Goal: Transaction & Acquisition: Purchase product/service

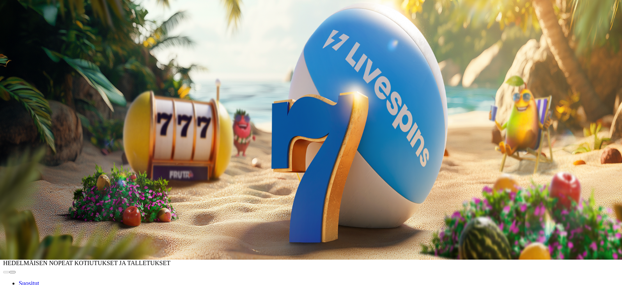
scroll to position [39, 0]
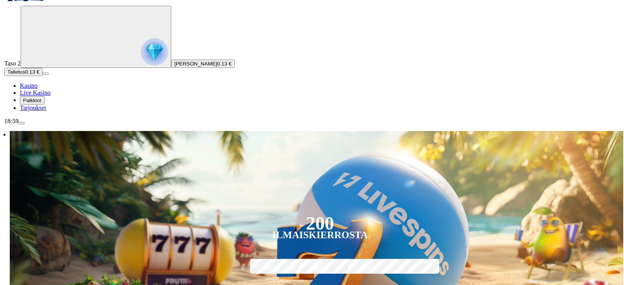
scroll to position [39, 0]
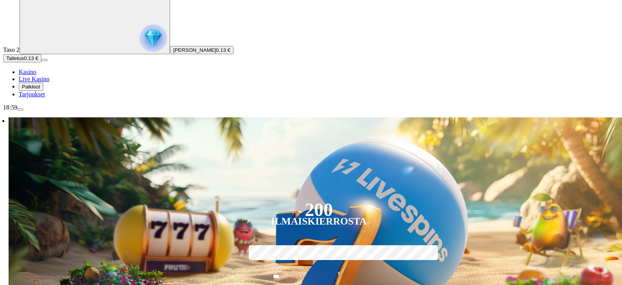
click at [24, 61] on span "Talletus" at bounding box center [15, 58] width 18 height 6
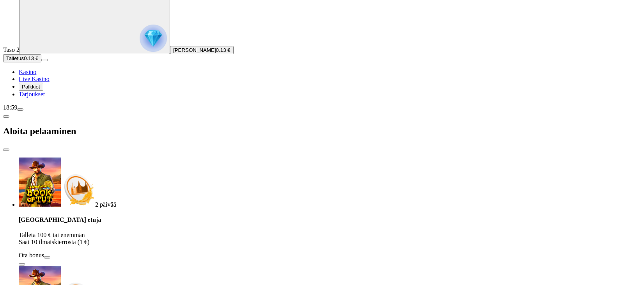
scroll to position [78, 0]
type input "*"
type input "**"
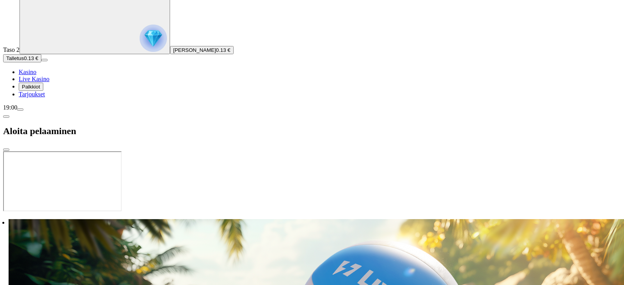
scroll to position [0, 0]
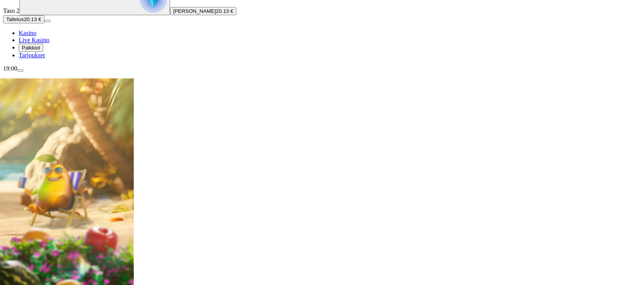
scroll to position [117, 0]
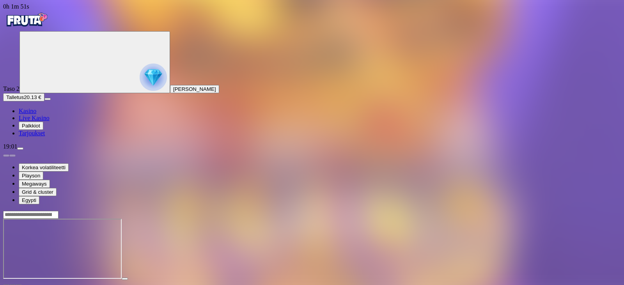
click at [6, 285] on span "close icon" at bounding box center [6, 286] width 0 height 0
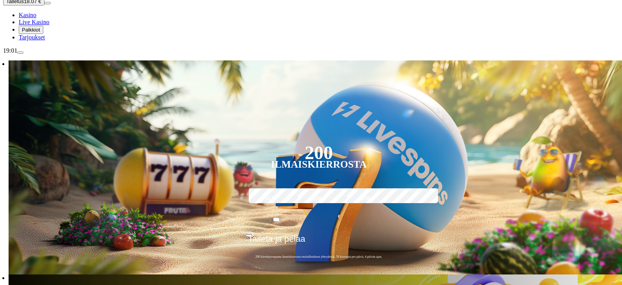
scroll to position [117, 0]
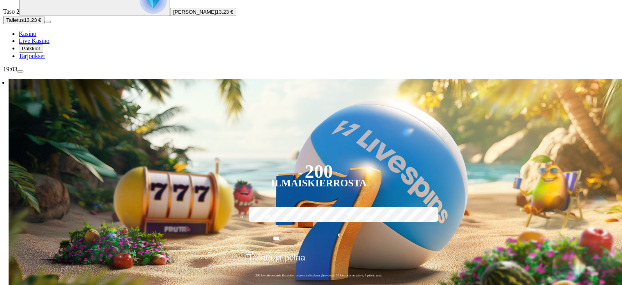
scroll to position [78, 0]
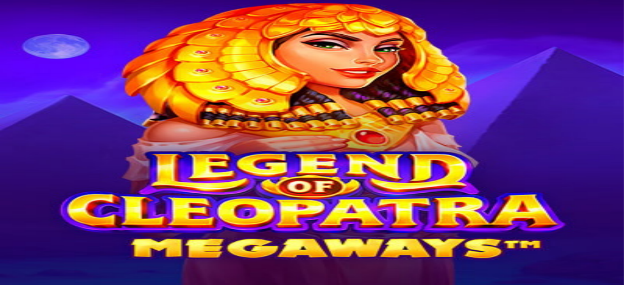
click at [6, 285] on span "close icon" at bounding box center [6, 286] width 0 height 0
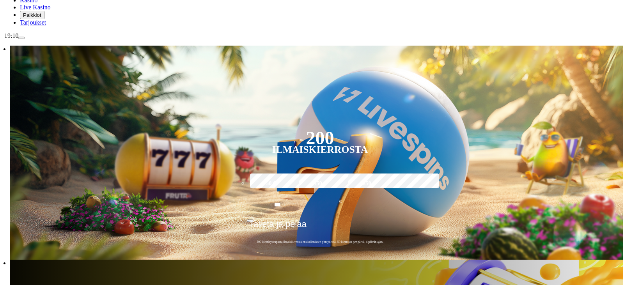
scroll to position [117, 0]
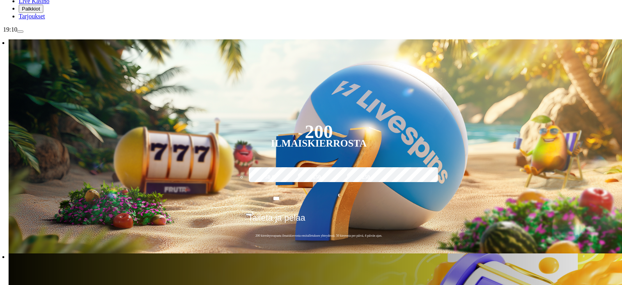
click at [20, 32] on span "menu icon" at bounding box center [20, 32] width 0 height 0
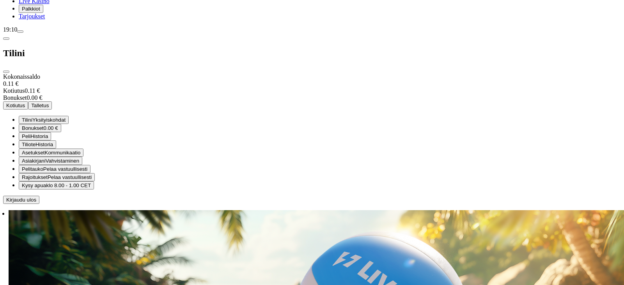
scroll to position [117, 0]
click at [48, 180] on span "Rajoitukset" at bounding box center [35, 177] width 26 height 6
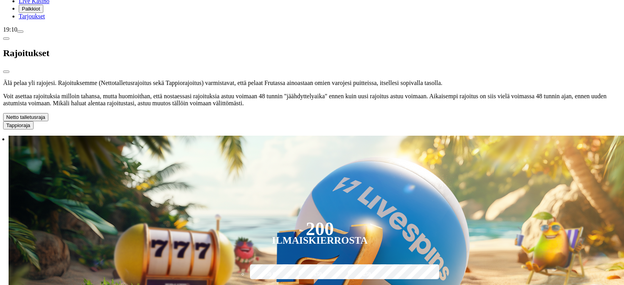
scroll to position [0, 0]
click at [45, 120] on span "chevron-down icon" at bounding box center [45, 117] width 0 height 6
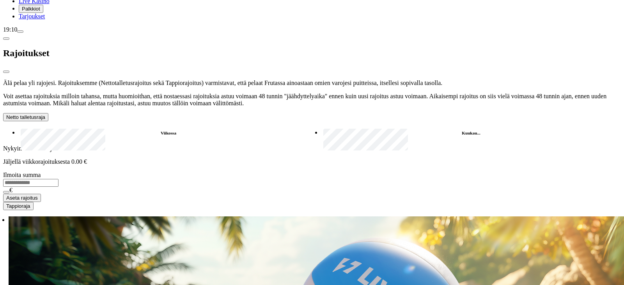
scroll to position [151, 0]
click at [322, 128] on label "Kuukau..." at bounding box center [472, 133] width 300 height 11
click at [6, 72] on span "close icon" at bounding box center [6, 72] width 0 height 0
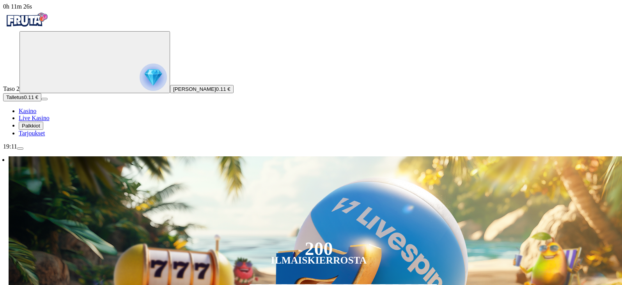
click at [20, 149] on span "menu icon" at bounding box center [20, 149] width 0 height 0
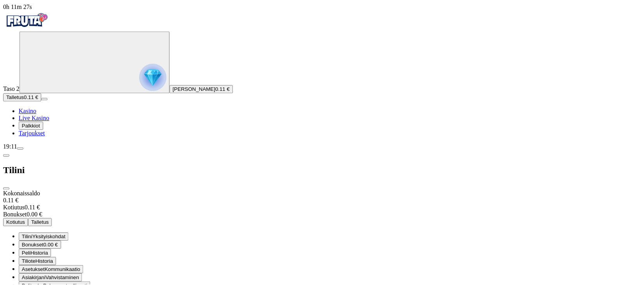
scroll to position [117, 0]
